Goal: Transaction & Acquisition: Book appointment/travel/reservation

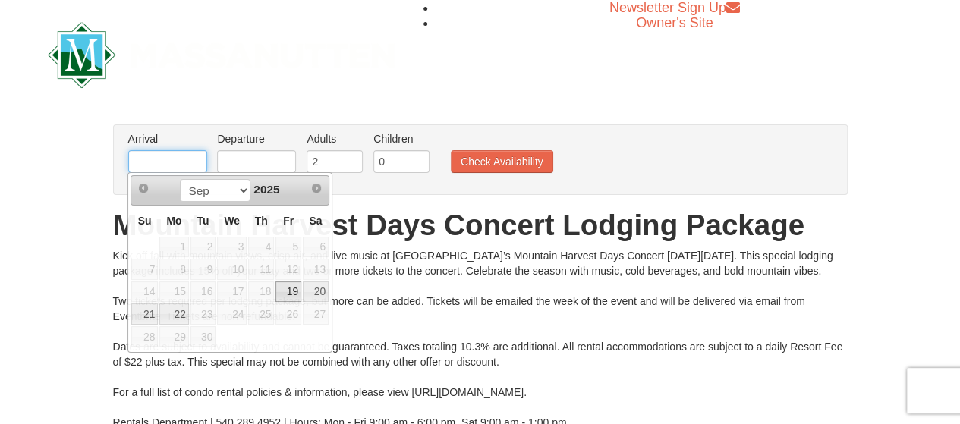
click at [188, 159] on input "text" at bounding box center [167, 161] width 79 height 23
click at [238, 191] on select "Sep" at bounding box center [215, 190] width 71 height 23
click at [317, 186] on span "Next" at bounding box center [317, 188] width 12 height 12
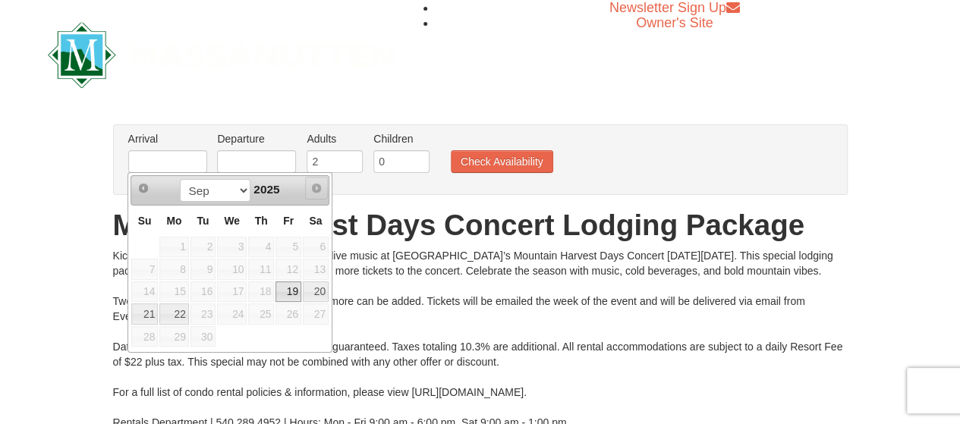
click at [315, 186] on span "Next" at bounding box center [317, 188] width 12 height 12
click at [173, 166] on input "text" at bounding box center [167, 161] width 79 height 23
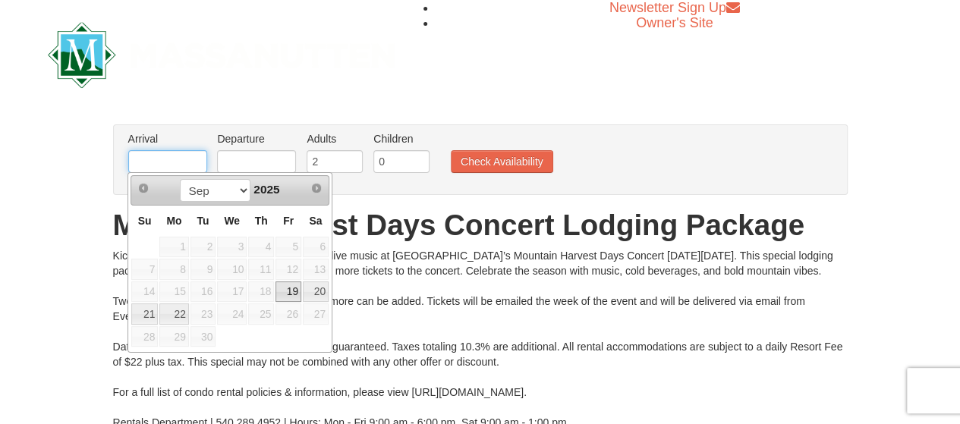
click at [173, 166] on input "text" at bounding box center [167, 161] width 79 height 23
click at [240, 187] on select "Sep" at bounding box center [215, 190] width 71 height 23
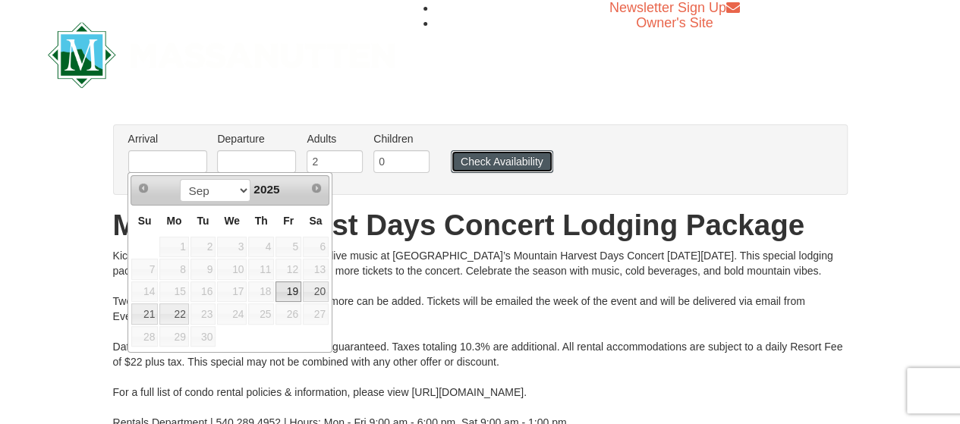
click at [462, 157] on button "Check Availability" at bounding box center [502, 161] width 102 height 23
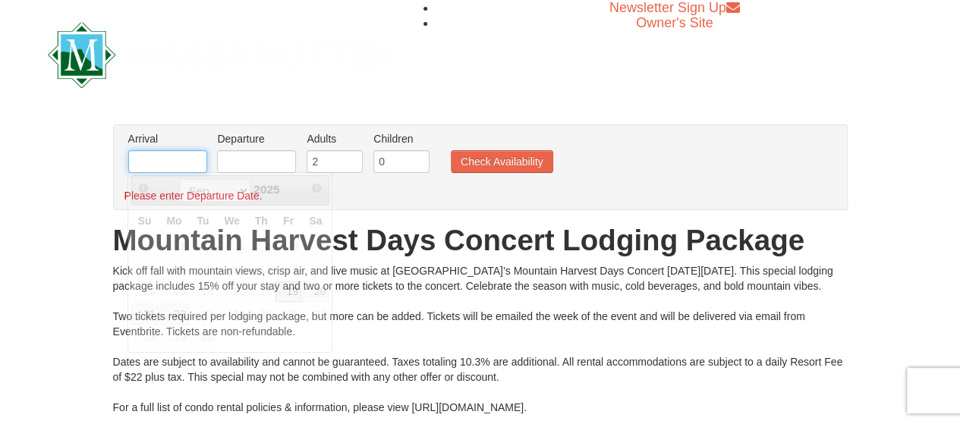
click at [158, 159] on input "text" at bounding box center [167, 161] width 79 height 23
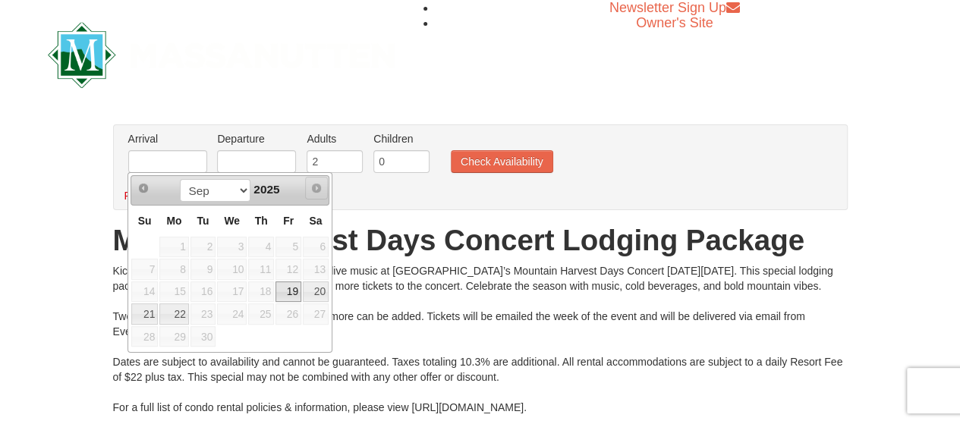
click at [316, 182] on span "Next" at bounding box center [317, 188] width 12 height 12
click at [320, 188] on span "Next" at bounding box center [317, 188] width 12 height 12
click at [312, 189] on span "Next" at bounding box center [317, 188] width 12 height 12
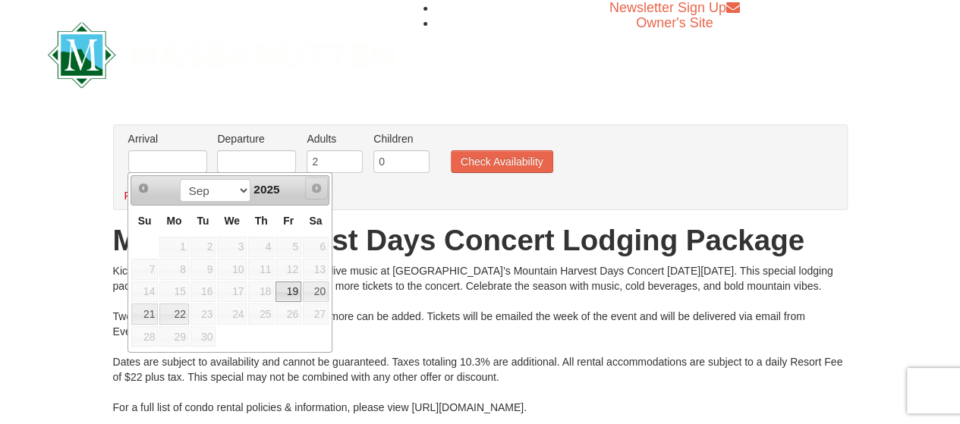
click at [312, 188] on span "Next" at bounding box center [317, 188] width 12 height 12
click at [138, 184] on span "Prev" at bounding box center [143, 188] width 12 height 12
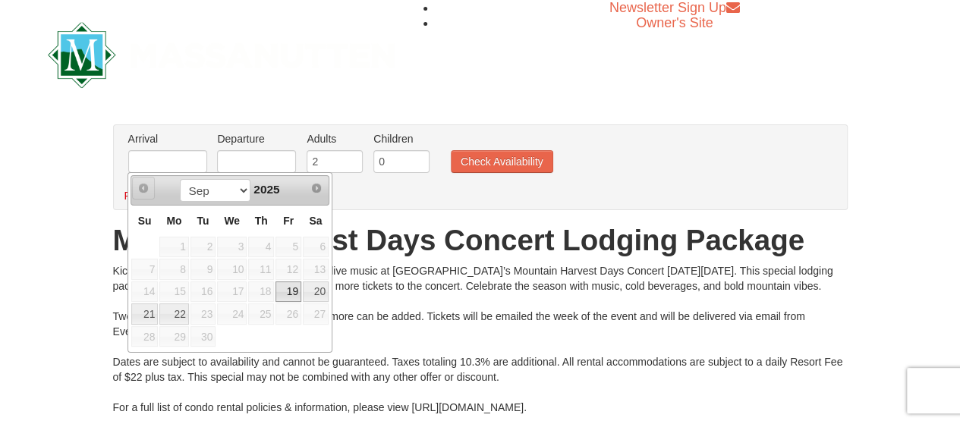
click at [138, 184] on span "Prev" at bounding box center [143, 188] width 12 height 12
click at [311, 182] on span "Next" at bounding box center [317, 188] width 12 height 12
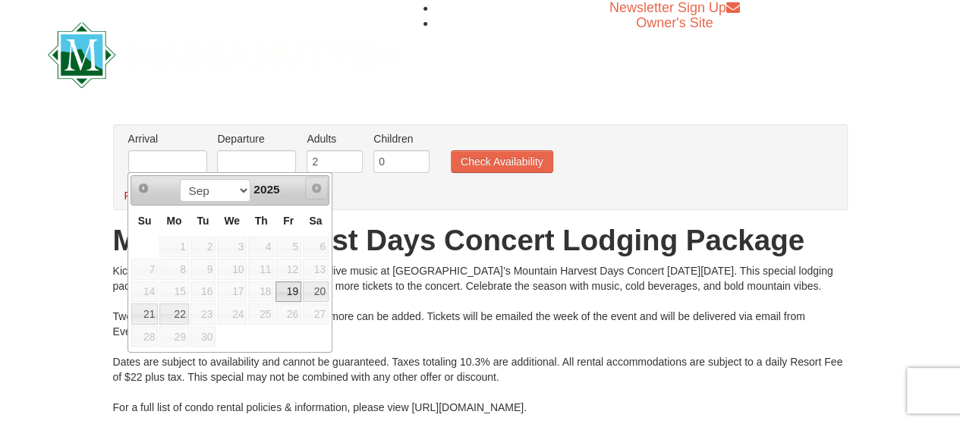
click at [311, 182] on span "Next" at bounding box center [317, 188] width 12 height 12
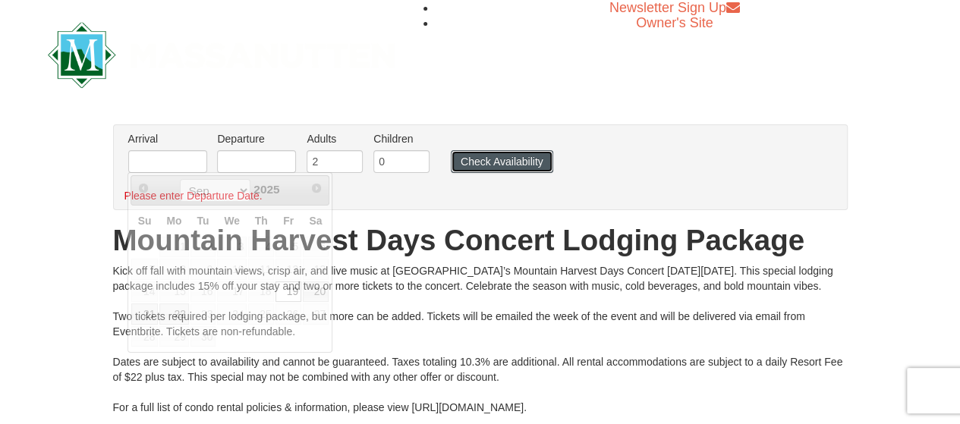
click at [462, 158] on button "Check Availability" at bounding box center [502, 161] width 102 height 23
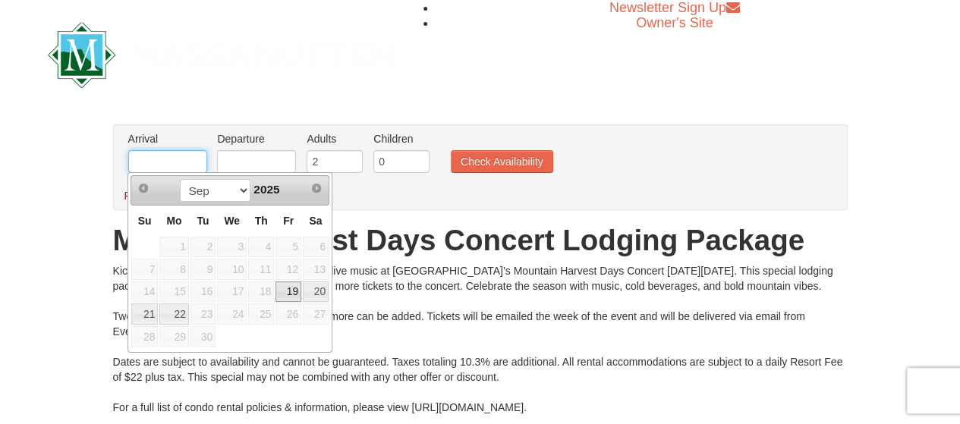
click at [190, 164] on input "text" at bounding box center [167, 161] width 79 height 23
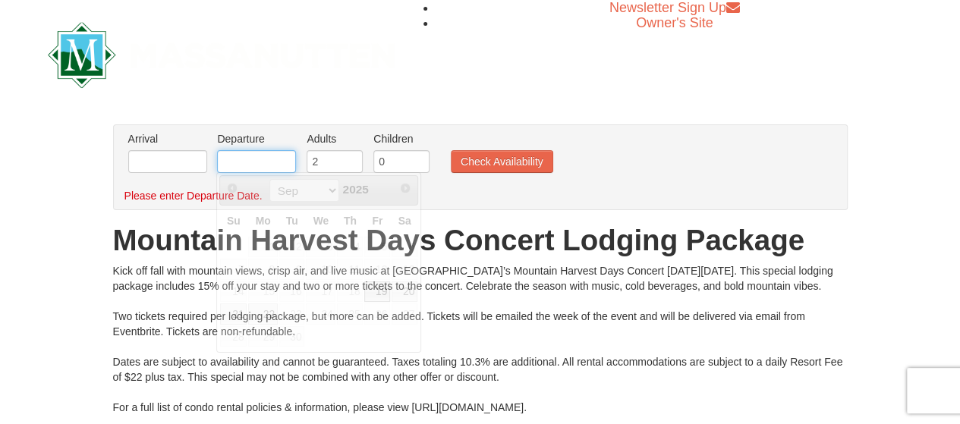
click at [248, 160] on input "text" at bounding box center [256, 161] width 79 height 23
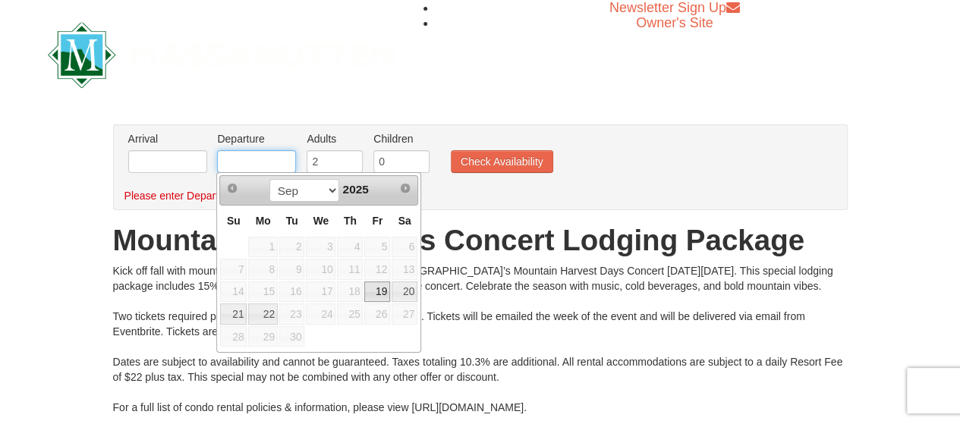
click at [248, 160] on input "text" at bounding box center [256, 161] width 79 height 23
click at [403, 184] on span "Next" at bounding box center [405, 188] width 12 height 12
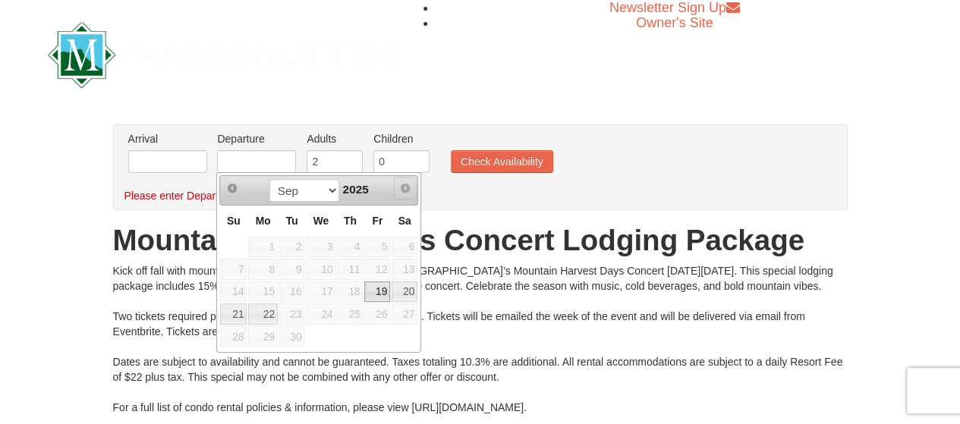
click at [403, 184] on span "Next" at bounding box center [405, 188] width 12 height 12
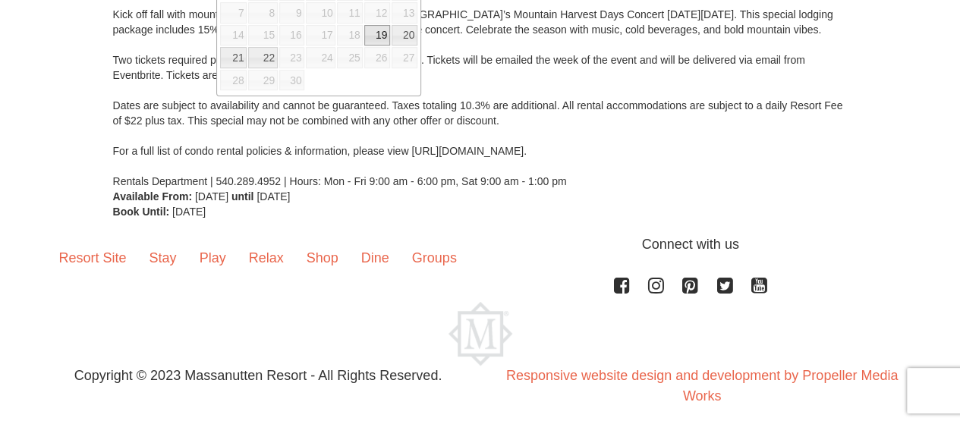
scroll to position [266, 0]
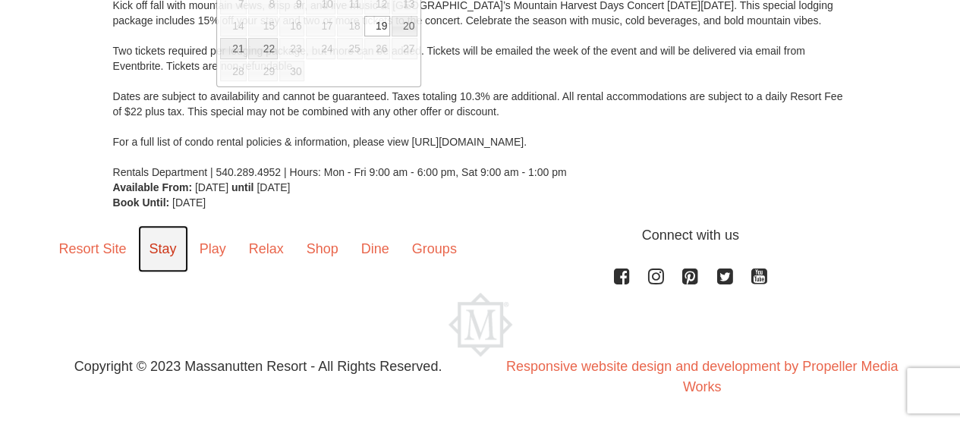
click at [172, 247] on link "Stay" at bounding box center [163, 248] width 50 height 47
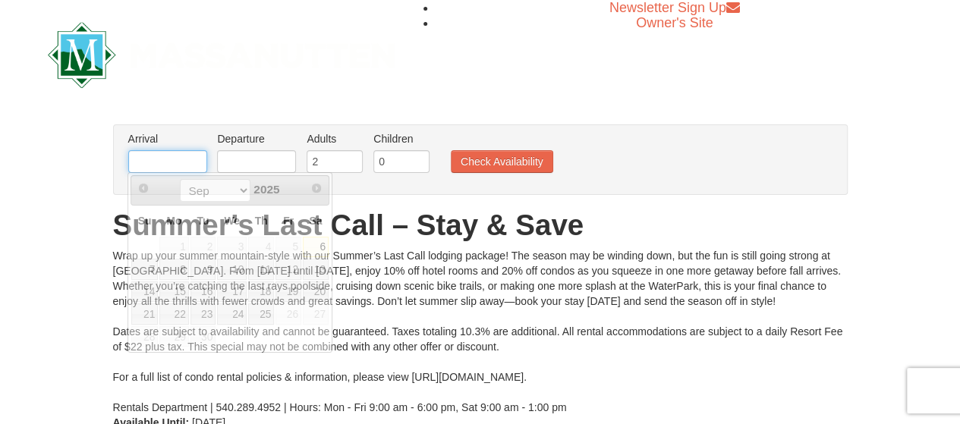
click at [188, 160] on input "text" at bounding box center [167, 161] width 79 height 23
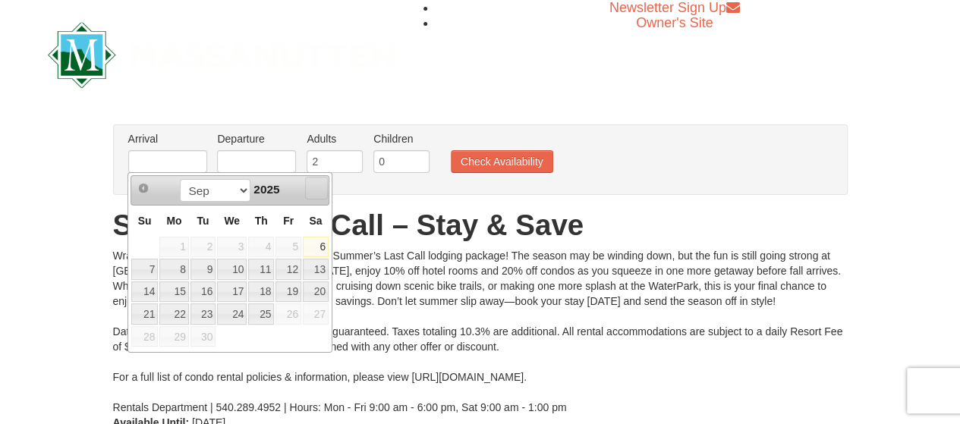
click at [313, 184] on span "Next" at bounding box center [317, 188] width 12 height 12
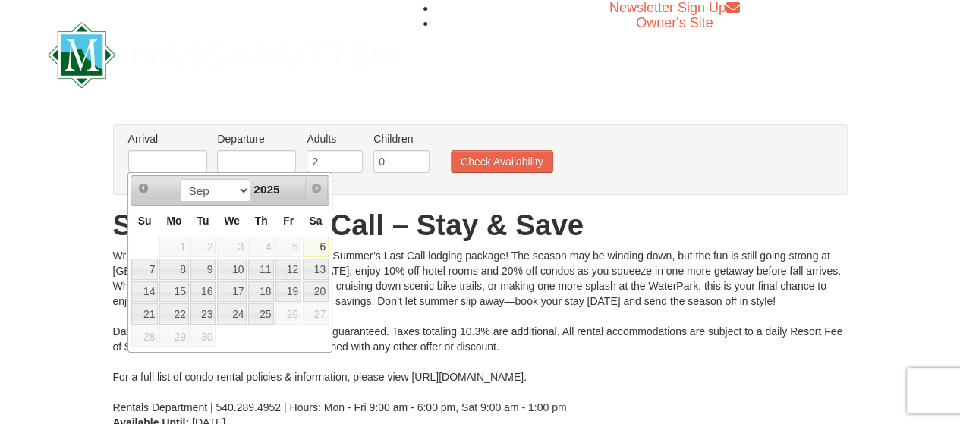
click at [313, 184] on span "Next" at bounding box center [317, 188] width 12 height 12
click at [319, 263] on link "13" at bounding box center [316, 269] width 26 height 21
type input "09/13/2025"
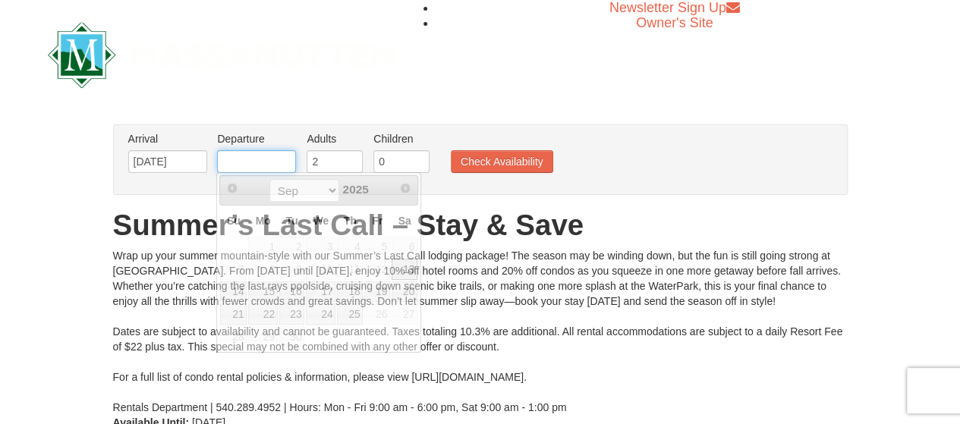
click at [248, 159] on input "text" at bounding box center [256, 161] width 79 height 23
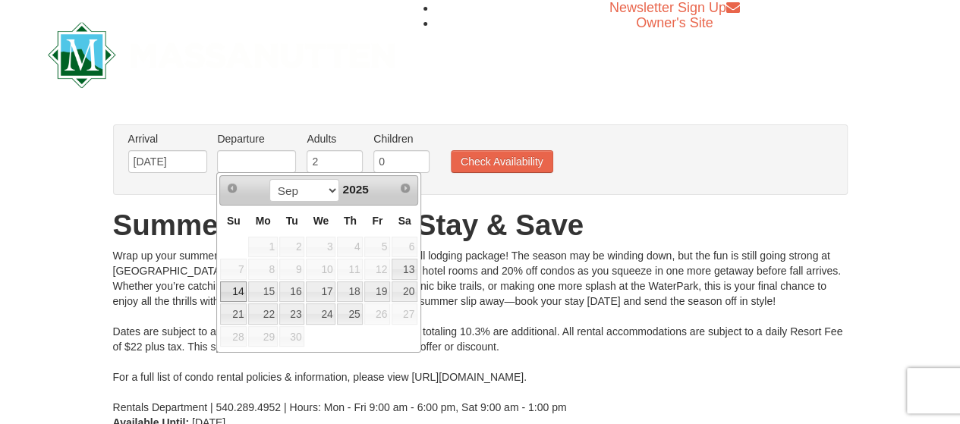
click at [236, 290] on link "14" at bounding box center [233, 292] width 27 height 21
type input "09/14/2025"
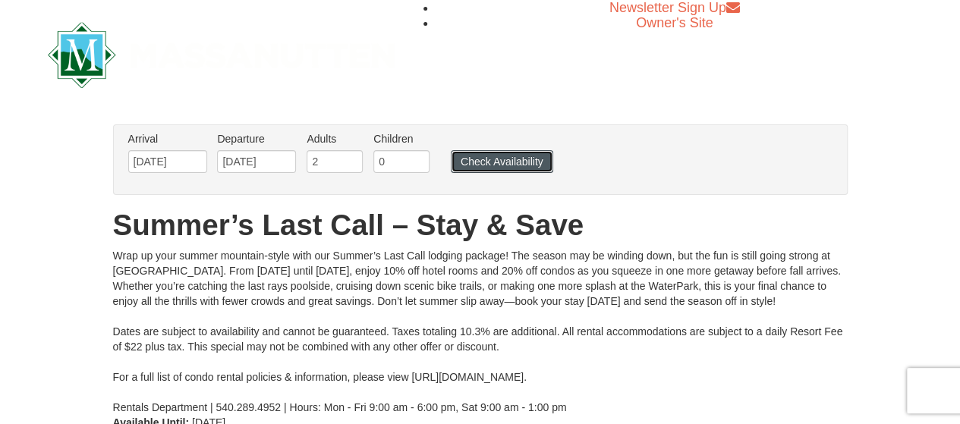
click at [509, 160] on button "Check Availability" at bounding box center [502, 161] width 102 height 23
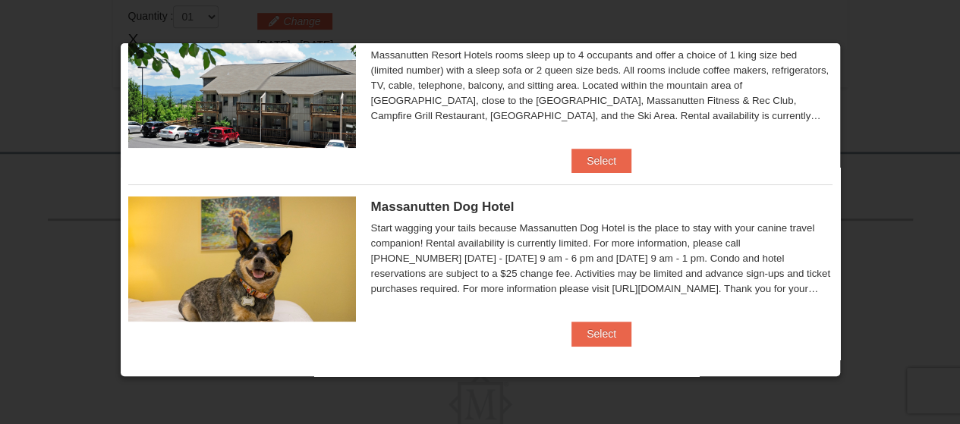
scroll to position [72, 0]
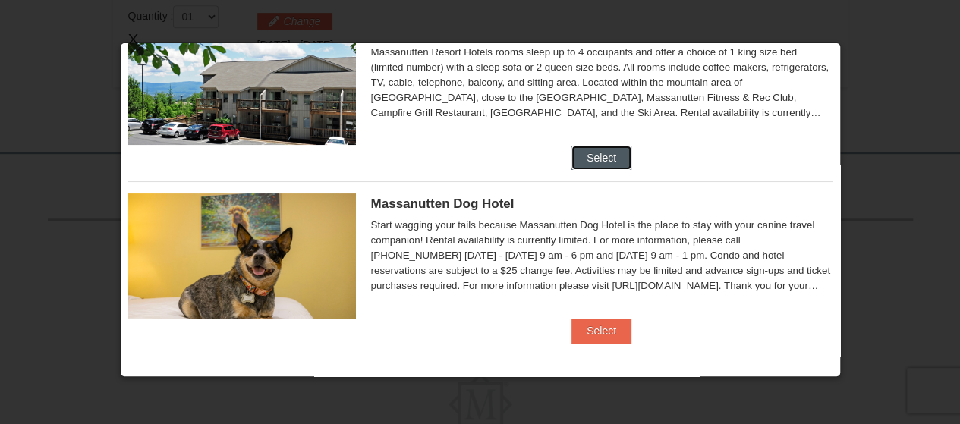
click at [606, 156] on button "Select" at bounding box center [602, 158] width 60 height 24
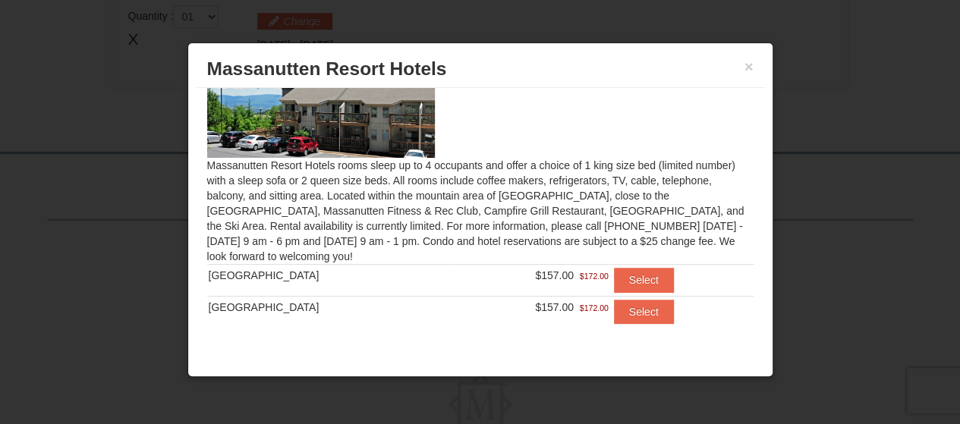
scroll to position [70, 0]
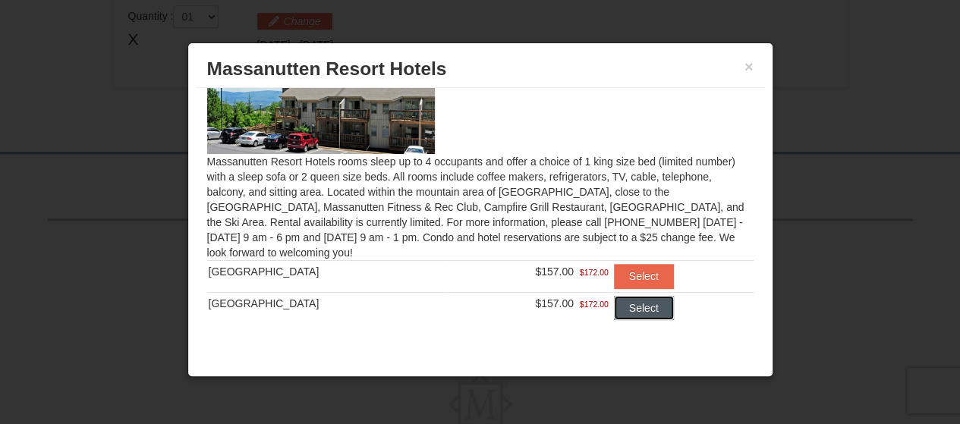
click at [633, 303] on button "Select" at bounding box center [644, 308] width 60 height 24
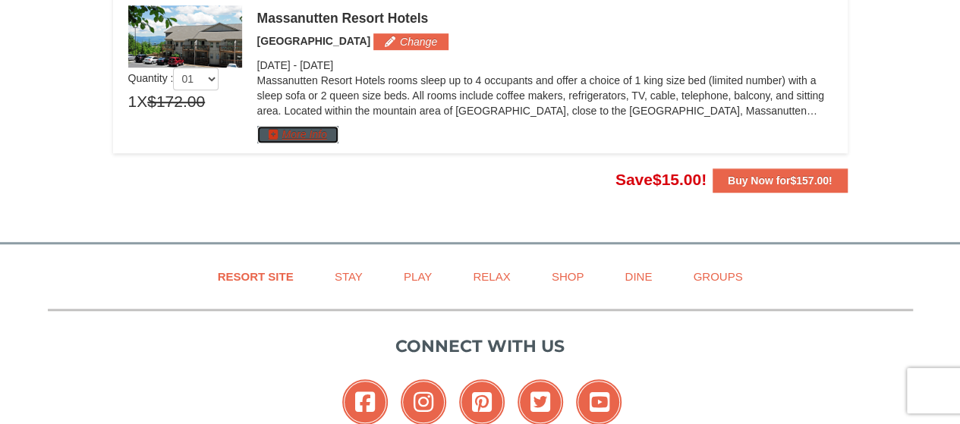
click at [291, 131] on button "More Info" at bounding box center [297, 134] width 81 height 17
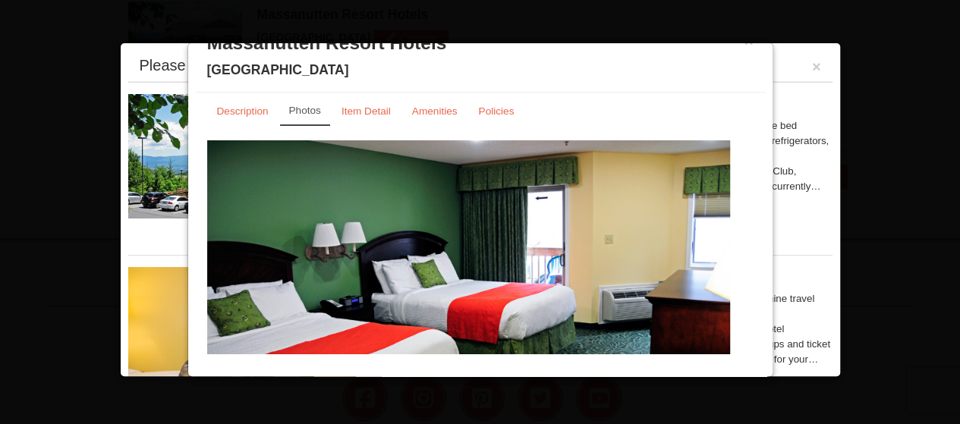
scroll to position [0, 0]
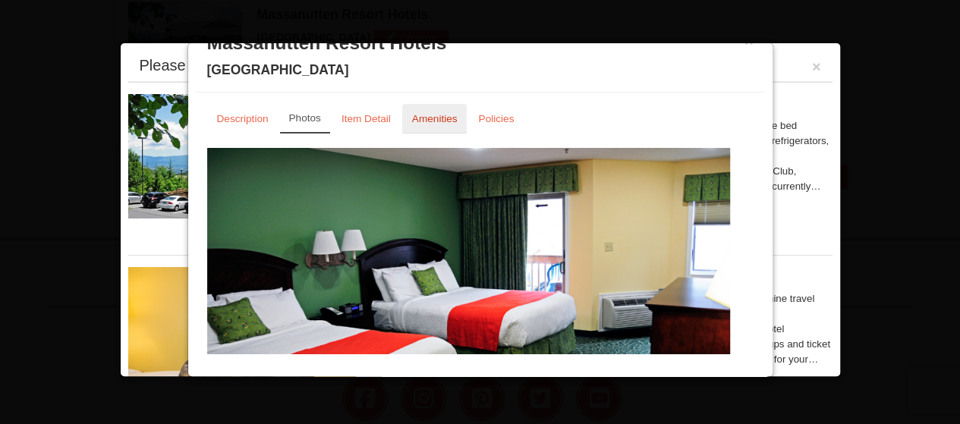
click at [440, 118] on small "Amenities" at bounding box center [435, 118] width 46 height 11
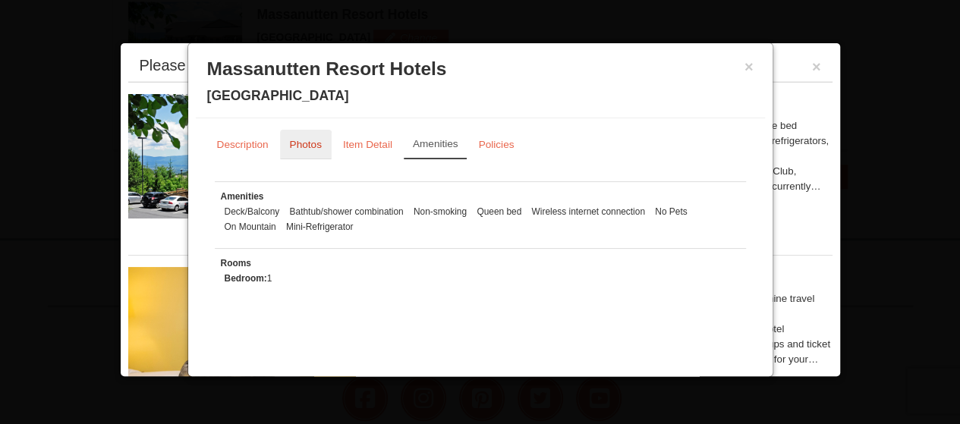
click at [309, 143] on small "Photos" at bounding box center [306, 144] width 32 height 11
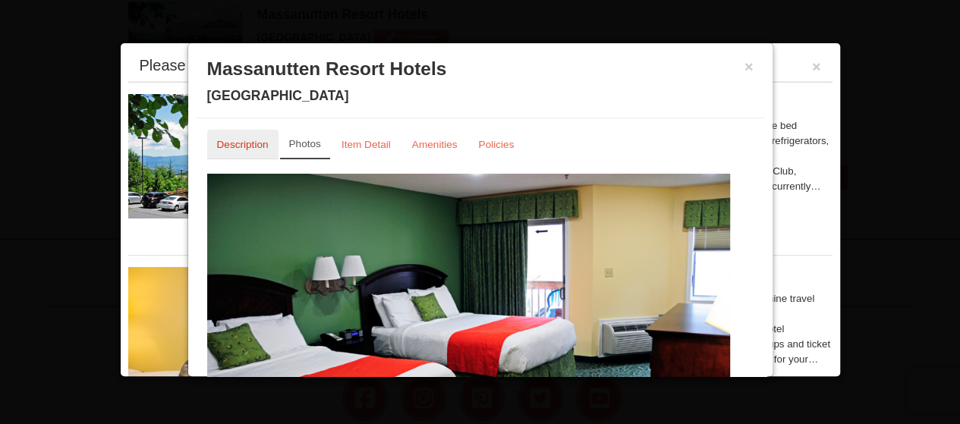
click at [254, 141] on small "Description" at bounding box center [243, 144] width 52 height 11
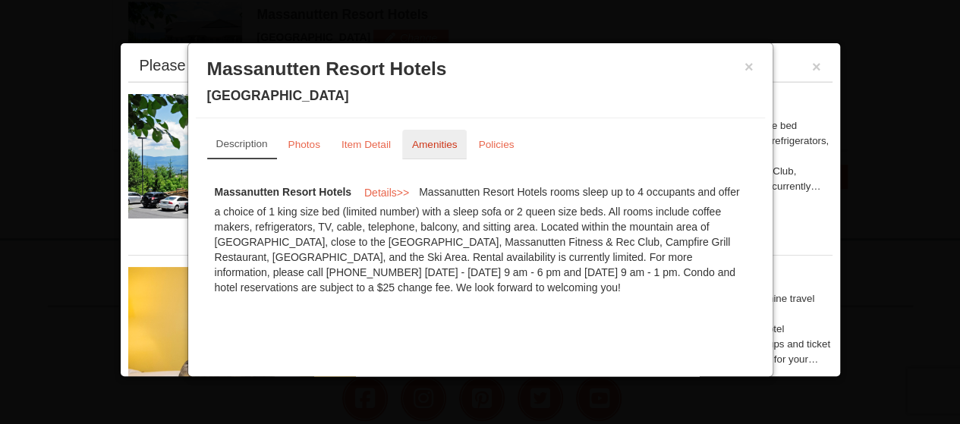
click at [442, 144] on small "Amenities" at bounding box center [435, 144] width 46 height 11
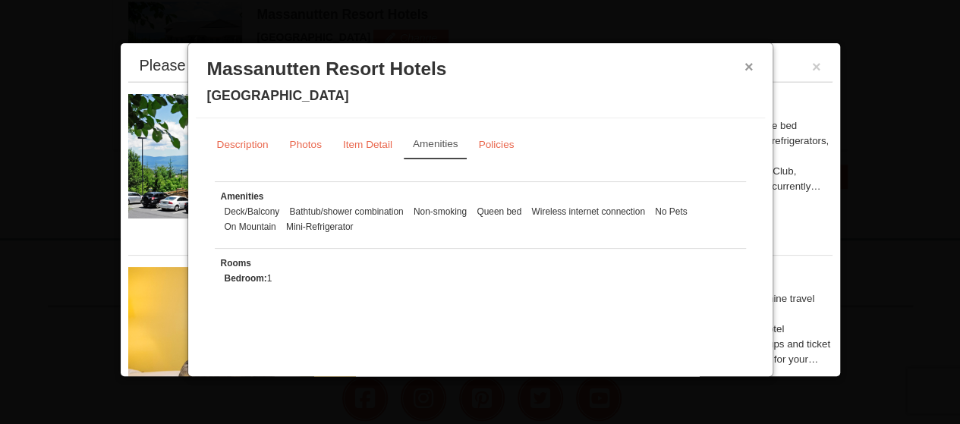
click at [747, 66] on button "×" at bounding box center [749, 66] width 9 height 15
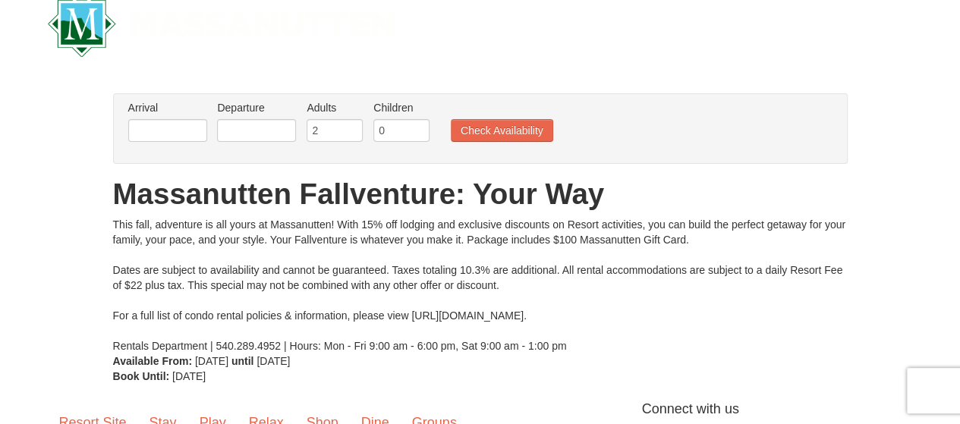
scroll to position [10, 0]
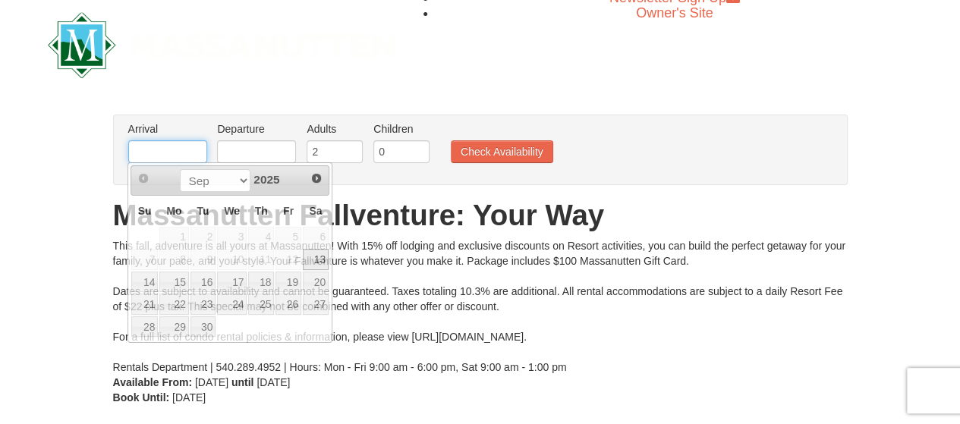
click at [193, 153] on input "text" at bounding box center [167, 151] width 79 height 23
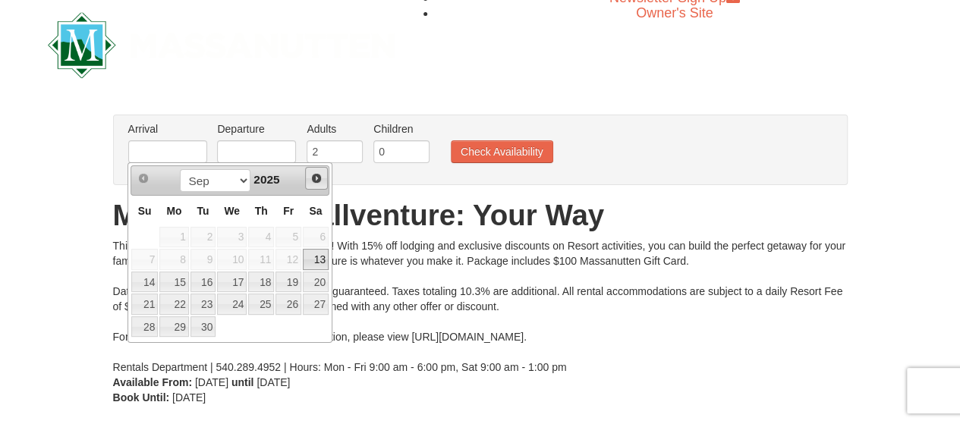
click at [314, 178] on span "Next" at bounding box center [317, 178] width 12 height 12
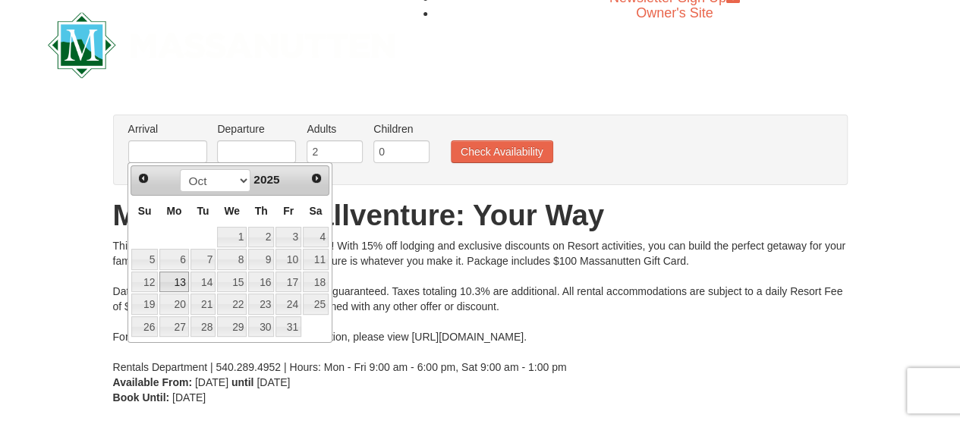
click at [172, 279] on link "13" at bounding box center [173, 282] width 29 height 21
type input "[DATE]"
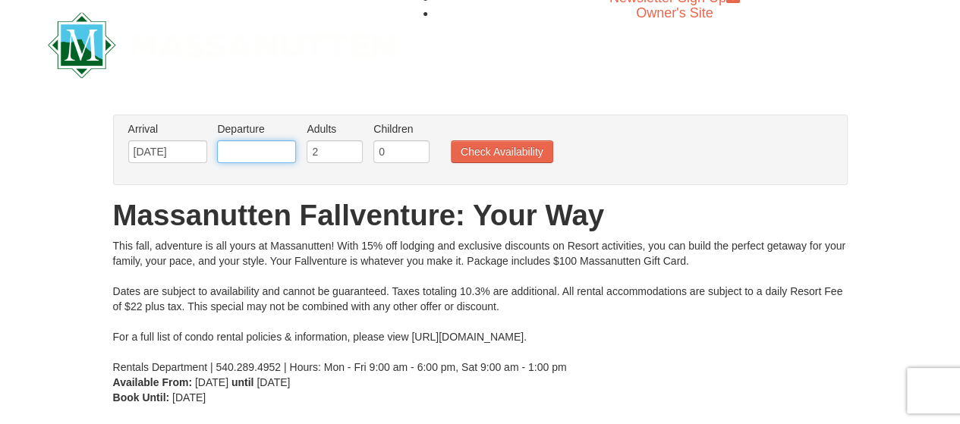
click at [244, 150] on input "text" at bounding box center [256, 151] width 79 height 23
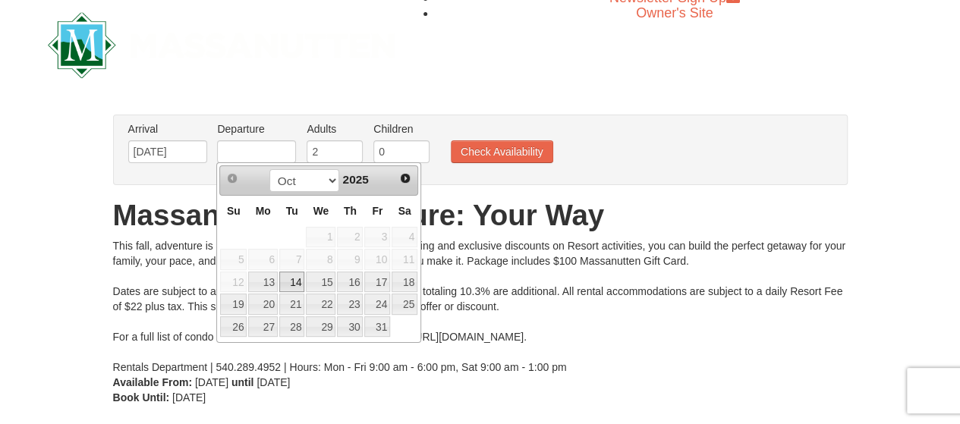
click at [290, 279] on link "14" at bounding box center [292, 282] width 26 height 21
type input "[DATE]"
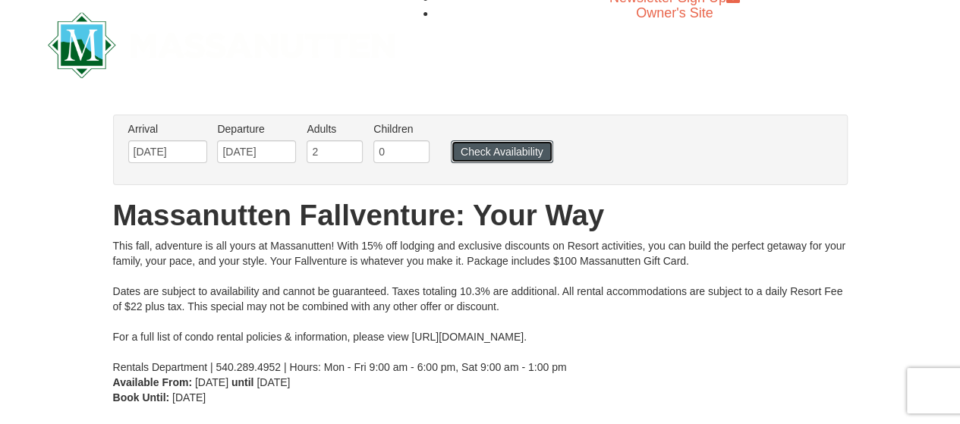
click at [500, 147] on button "Check Availability" at bounding box center [502, 151] width 102 height 23
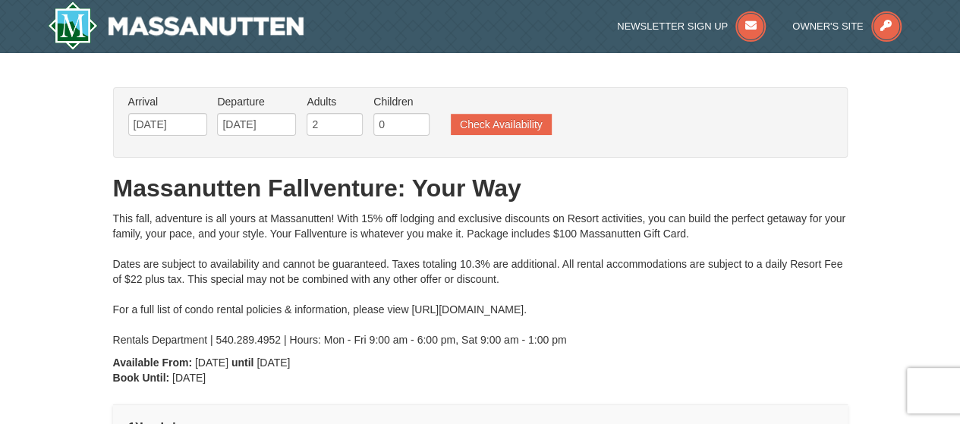
type input "[DATE]"
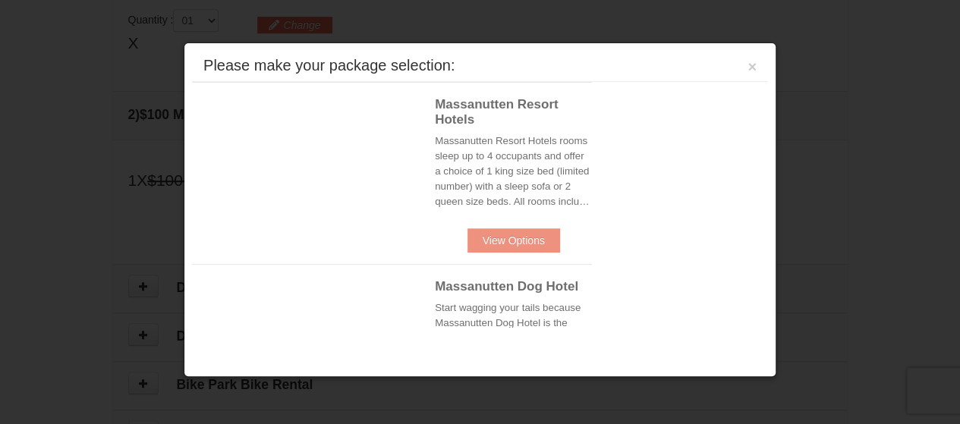
scroll to position [462, 0]
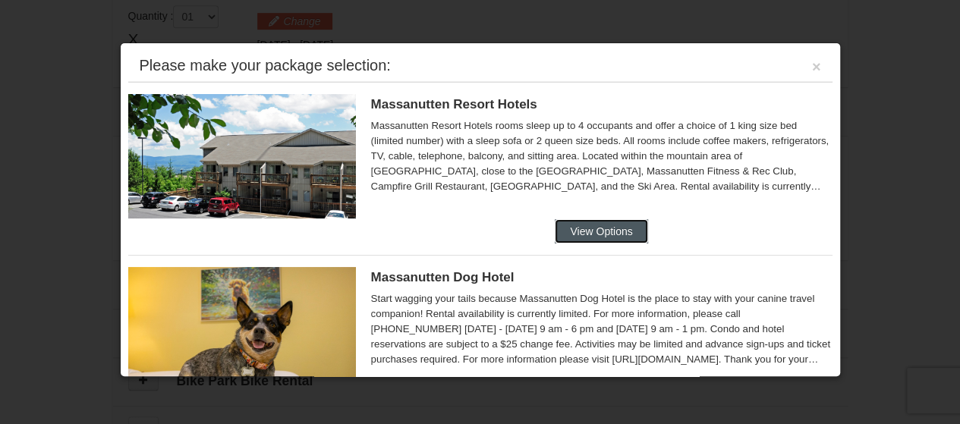
click at [605, 230] on button "View Options" at bounding box center [601, 231] width 93 height 24
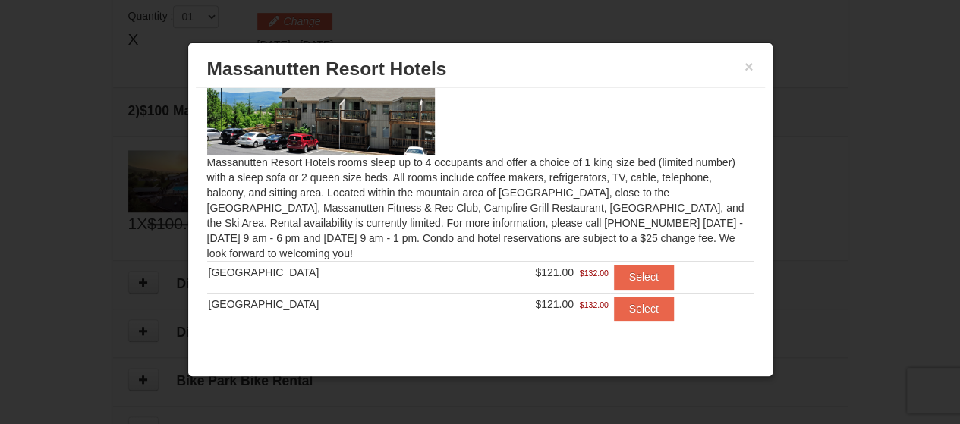
scroll to position [70, 0]
click at [626, 277] on button "Select" at bounding box center [644, 276] width 60 height 24
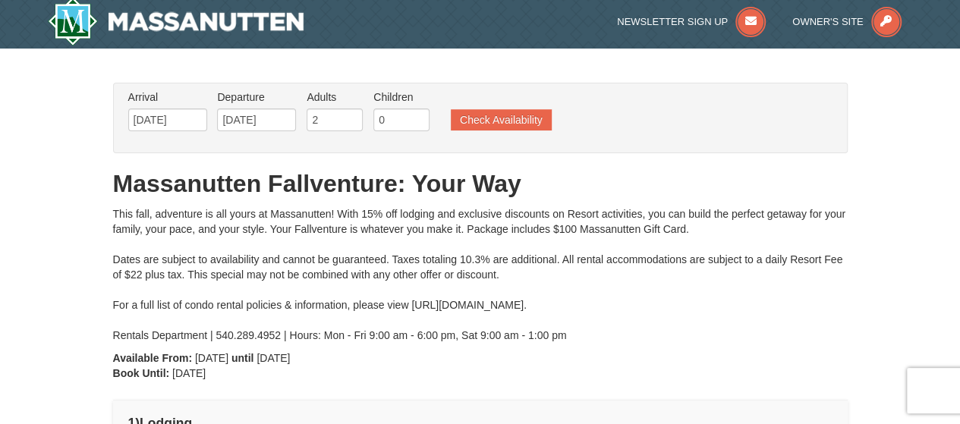
scroll to position [0, 0]
